Goal: Task Accomplishment & Management: Use online tool/utility

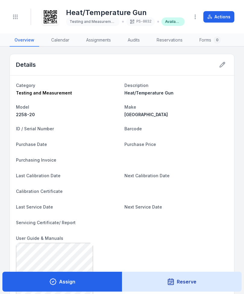
click at [19, 17] on button "Toggle Navigation" at bounding box center [15, 16] width 11 height 11
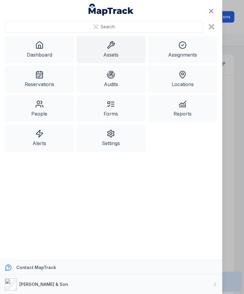
click at [107, 46] on icon at bounding box center [111, 45] width 8 height 8
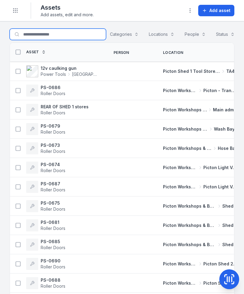
click at [71, 33] on input "Search for assets" at bounding box center [58, 34] width 96 height 11
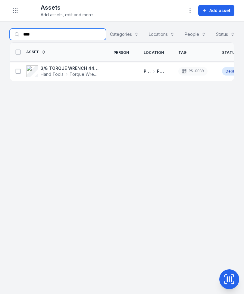
type input "****"
click at [15, 69] on icon at bounding box center [18, 71] width 6 height 6
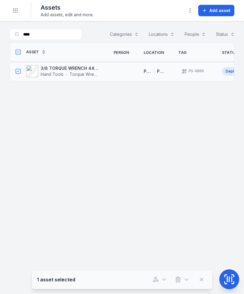
click at [154, 283] on button "button" at bounding box center [160, 279] width 20 height 11
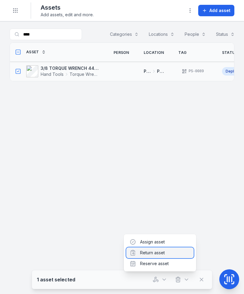
click at [164, 251] on div "Return asset" at bounding box center [159, 252] width 67 height 11
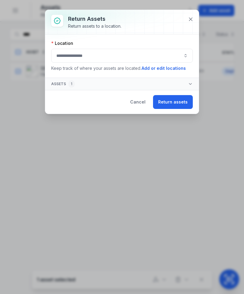
click at [132, 51] on button "button" at bounding box center [121, 56] width 141 height 14
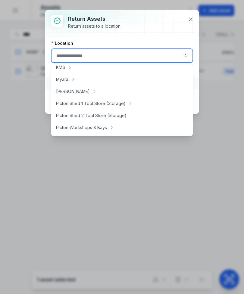
scroll to position [89, 0]
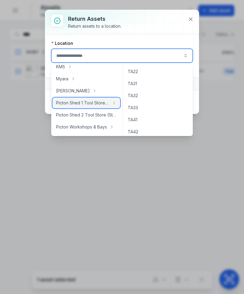
click at [91, 106] on div "Picton Shed 1 Tool Store (Storage)" at bounding box center [86, 103] width 68 height 11
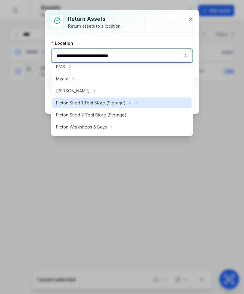
type input "**********"
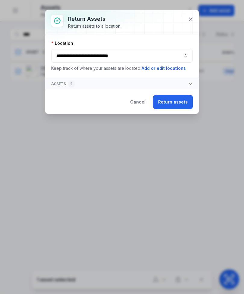
click at [177, 108] on button "Return assets" at bounding box center [173, 102] width 40 height 14
